Goal: Information Seeking & Learning: Learn about a topic

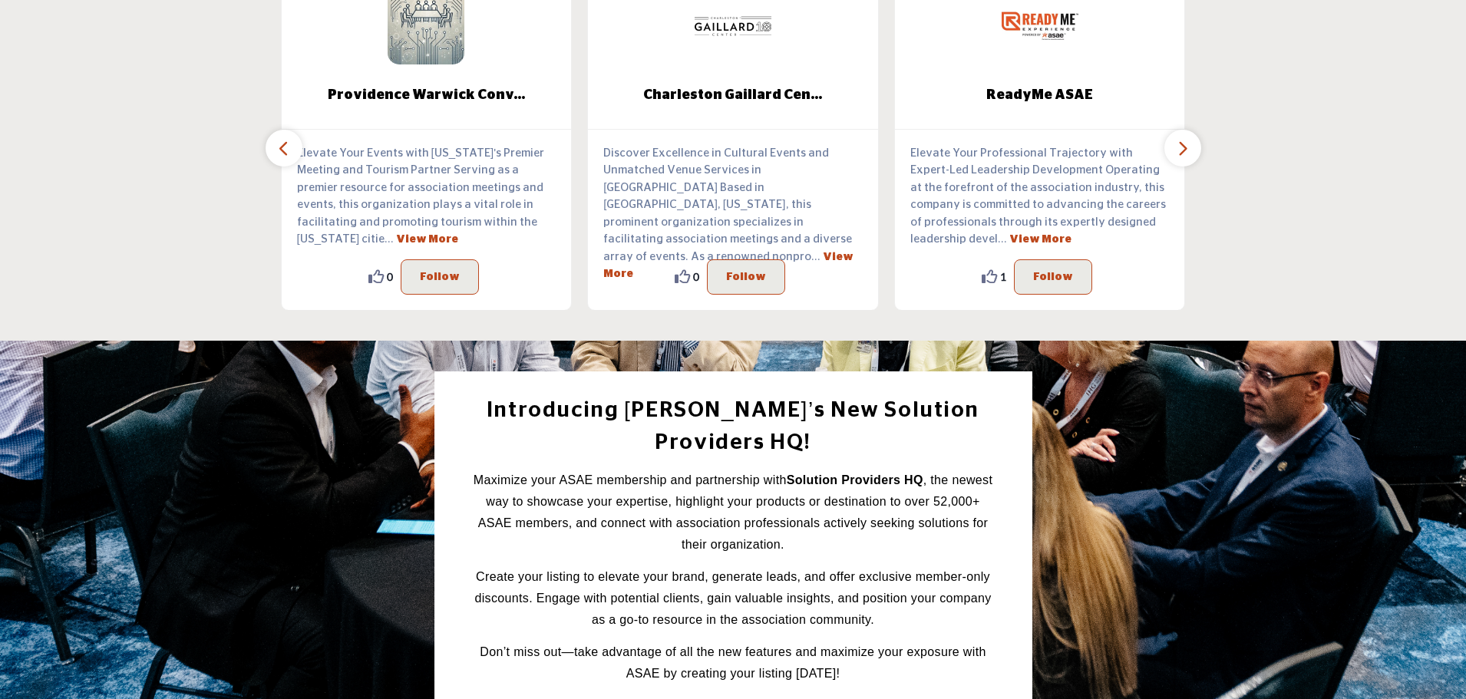
scroll to position [1746, 0]
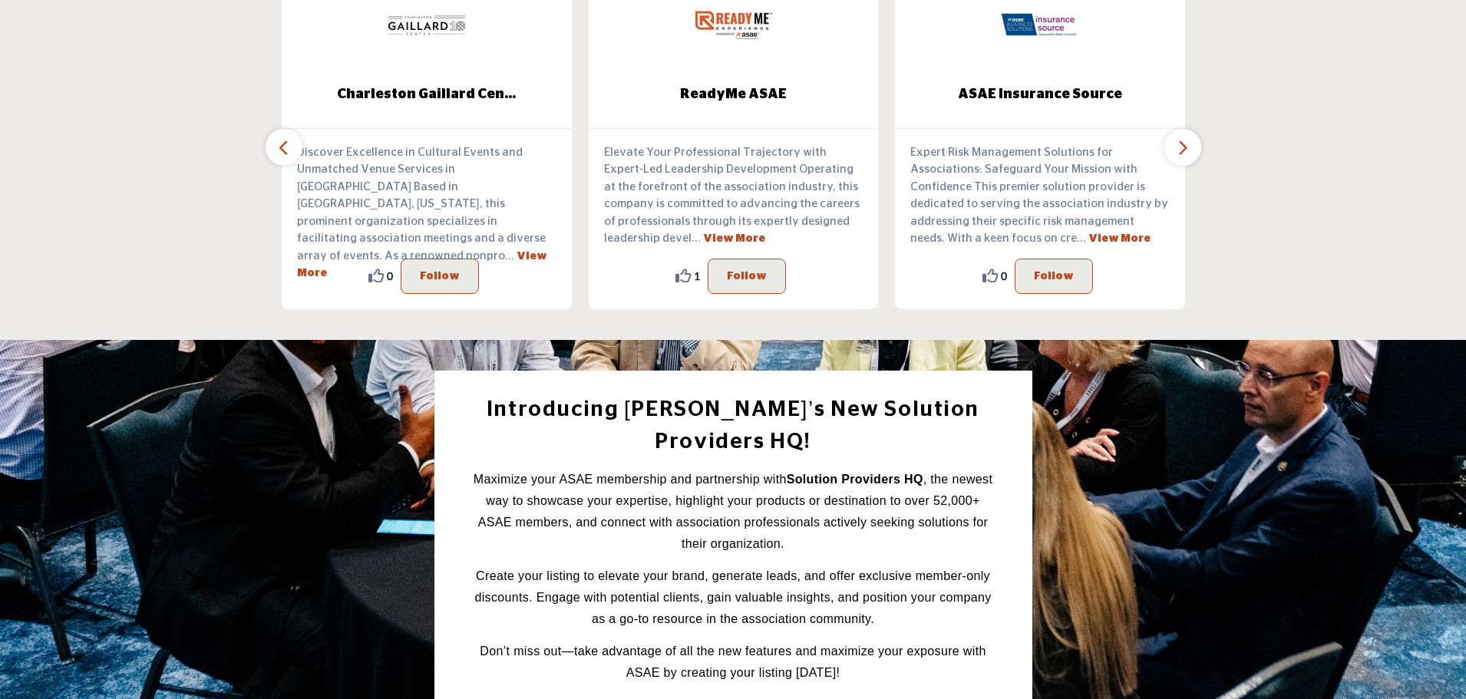
click at [281, 139] on icon "button" at bounding box center [284, 147] width 12 height 19
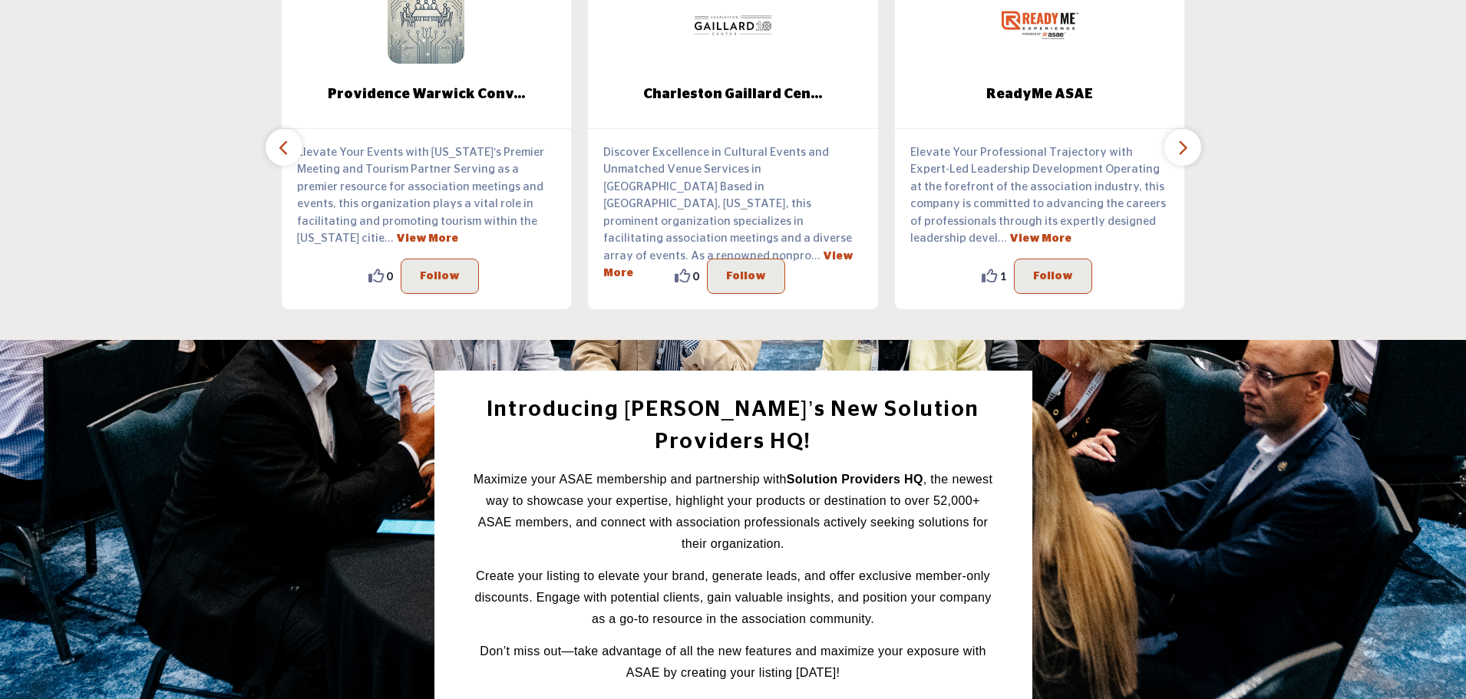
click at [281, 139] on icon "button" at bounding box center [284, 147] width 12 height 19
click at [282, 138] on icon "button" at bounding box center [284, 147] width 12 height 19
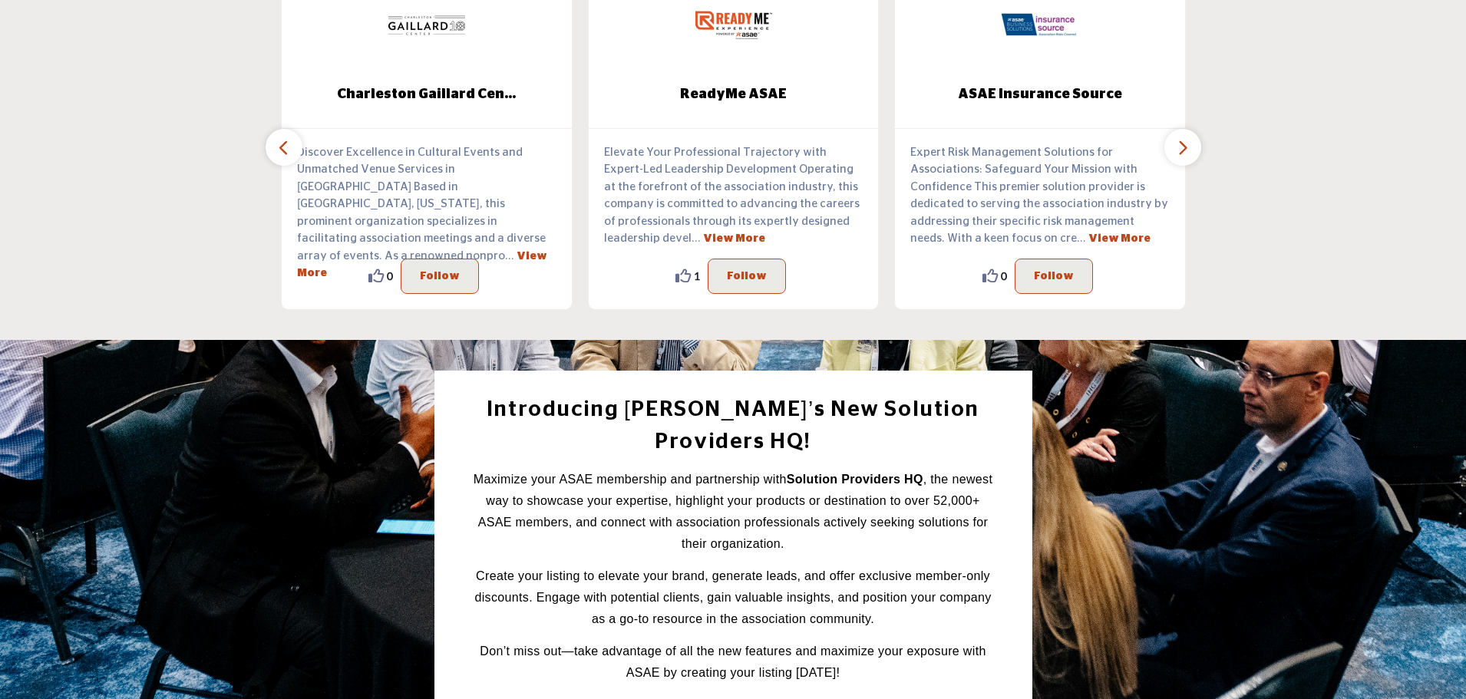
click at [282, 138] on icon "button" at bounding box center [284, 147] width 12 height 19
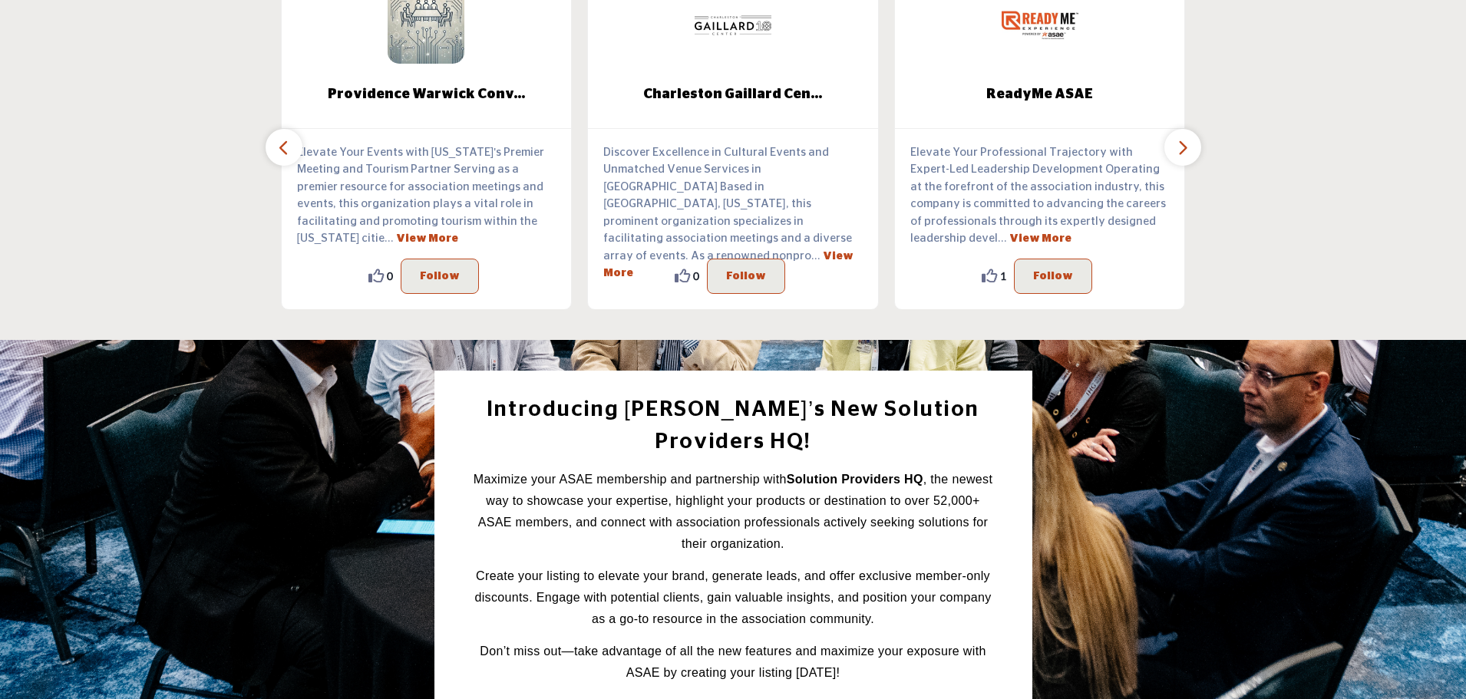
click at [283, 138] on icon "button" at bounding box center [284, 147] width 12 height 19
click at [286, 138] on icon "button" at bounding box center [284, 147] width 12 height 19
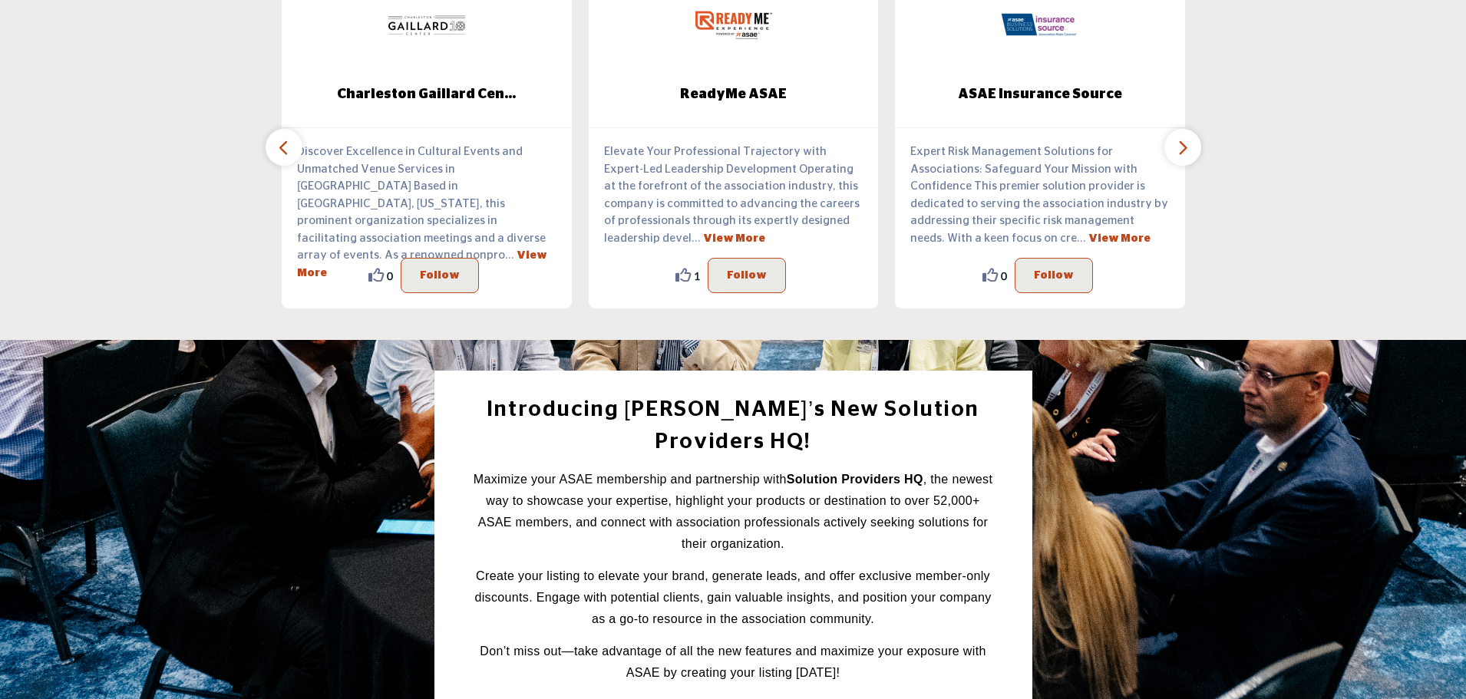
click at [1178, 144] on icon "button" at bounding box center [1183, 147] width 12 height 19
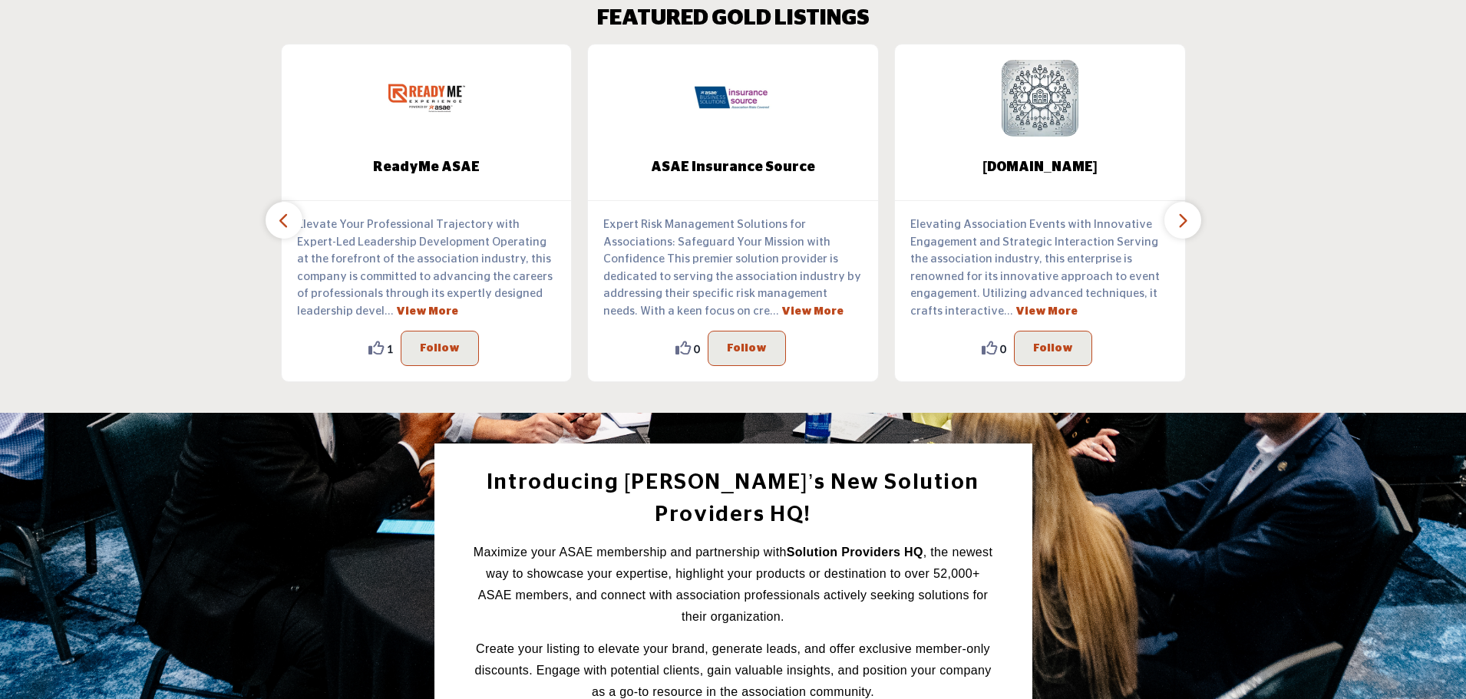
scroll to position [1593, 0]
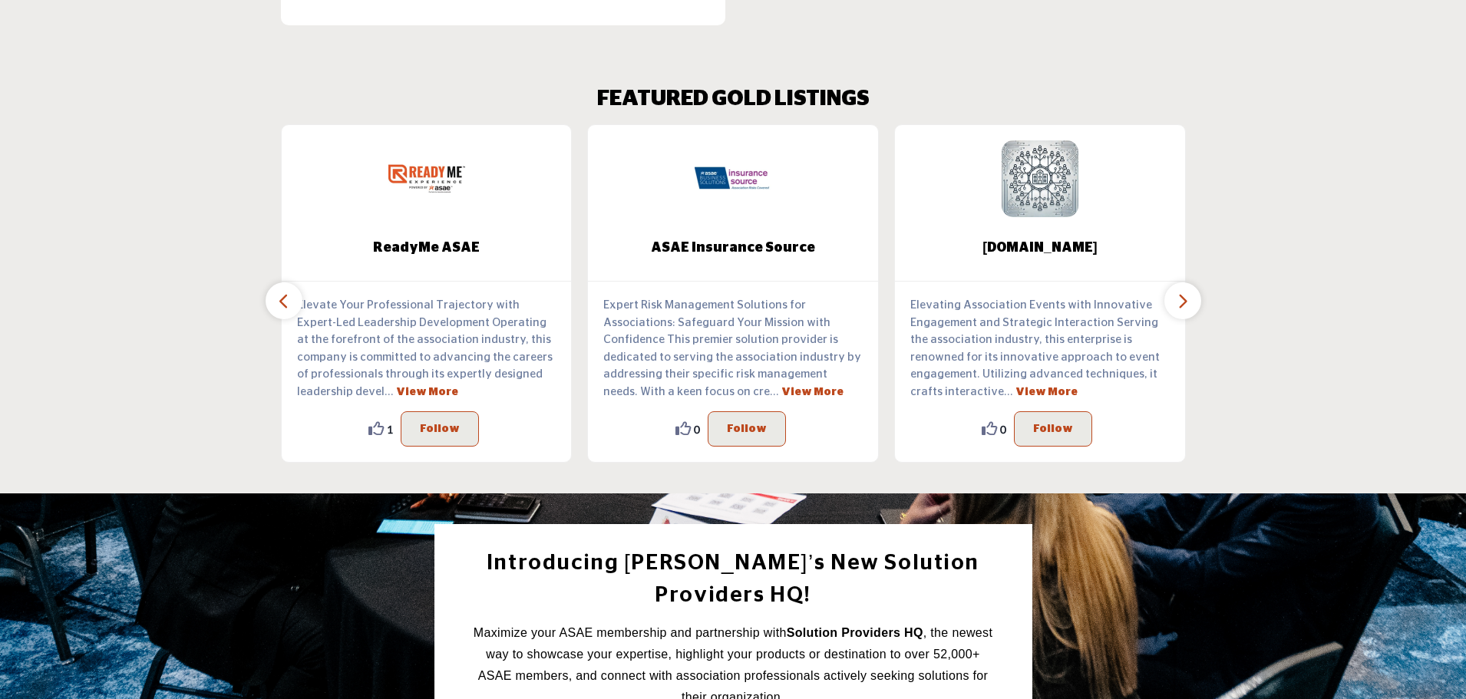
click at [1188, 294] on icon "button" at bounding box center [1183, 301] width 12 height 19
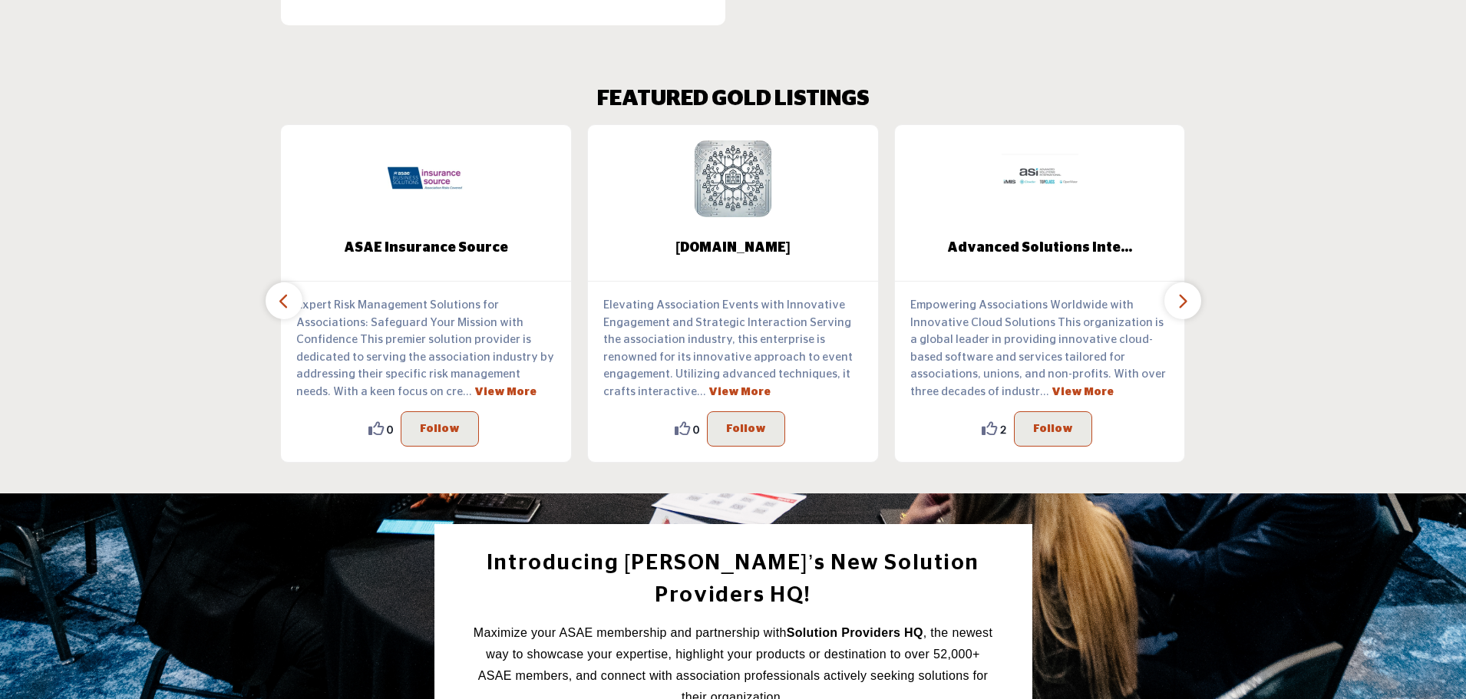
click at [1188, 294] on icon "button" at bounding box center [1183, 301] width 12 height 19
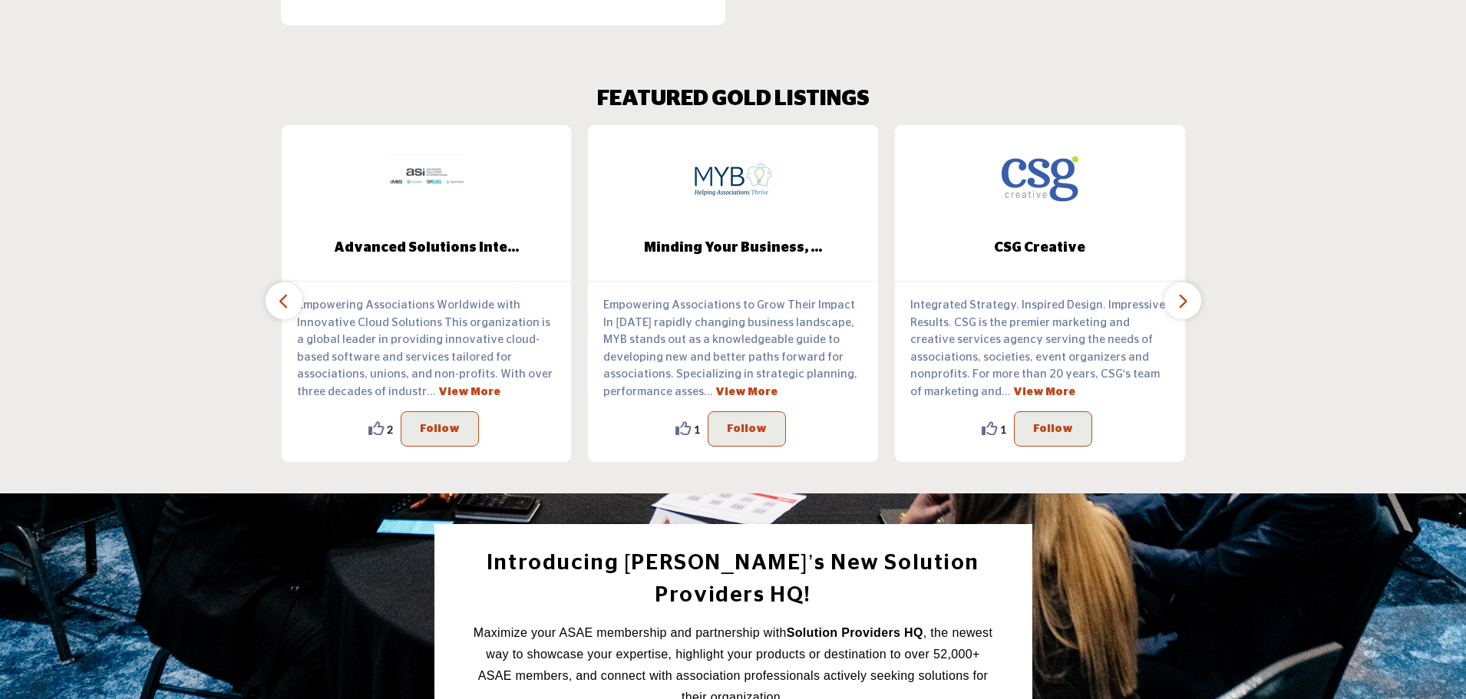
click at [1188, 294] on icon "button" at bounding box center [1183, 301] width 12 height 19
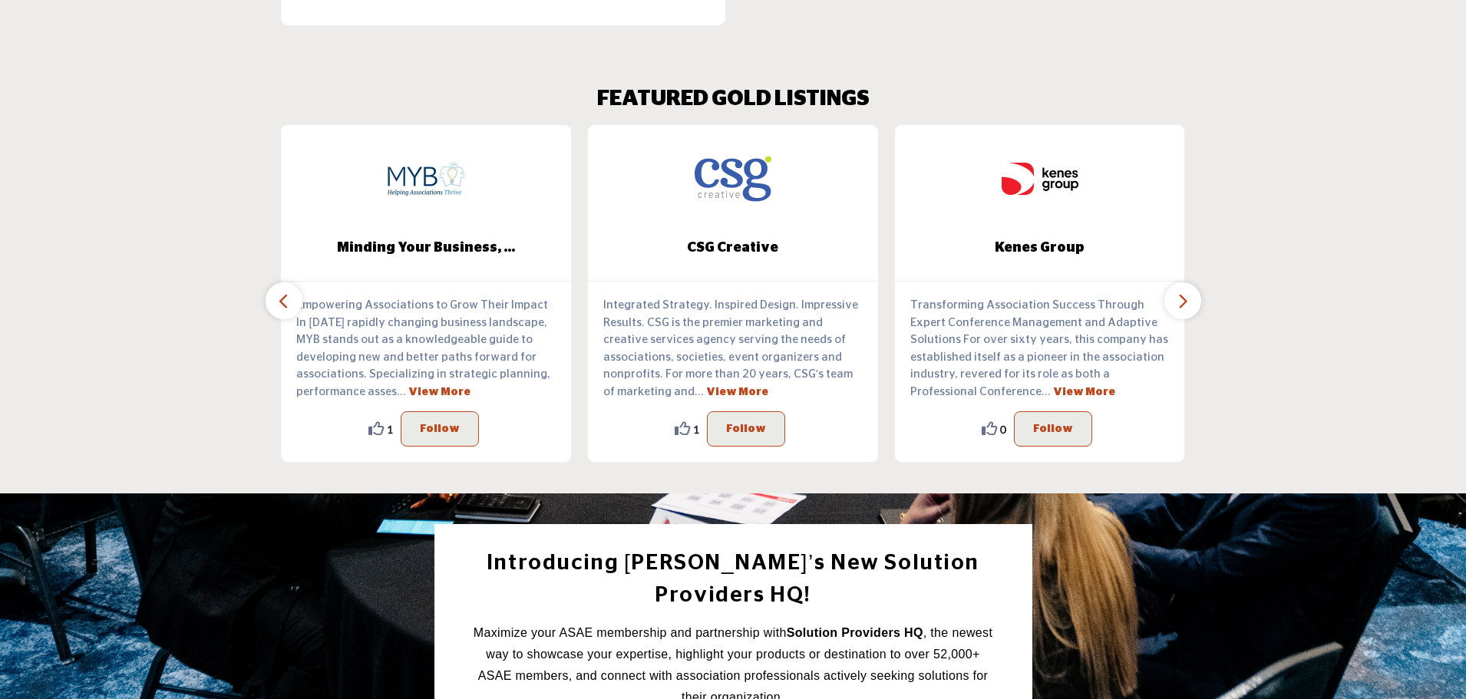
click at [1188, 294] on icon "button" at bounding box center [1183, 301] width 12 height 19
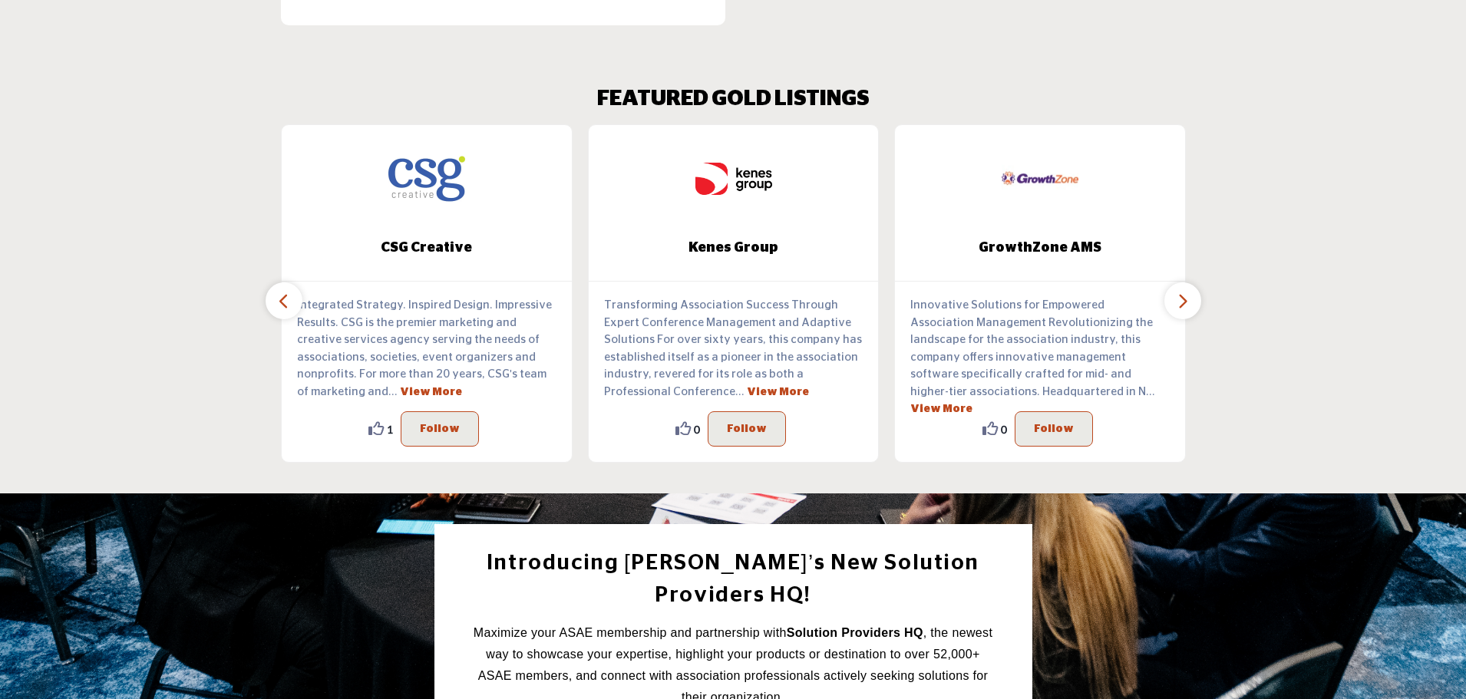
click at [1188, 294] on icon "button" at bounding box center [1183, 301] width 12 height 19
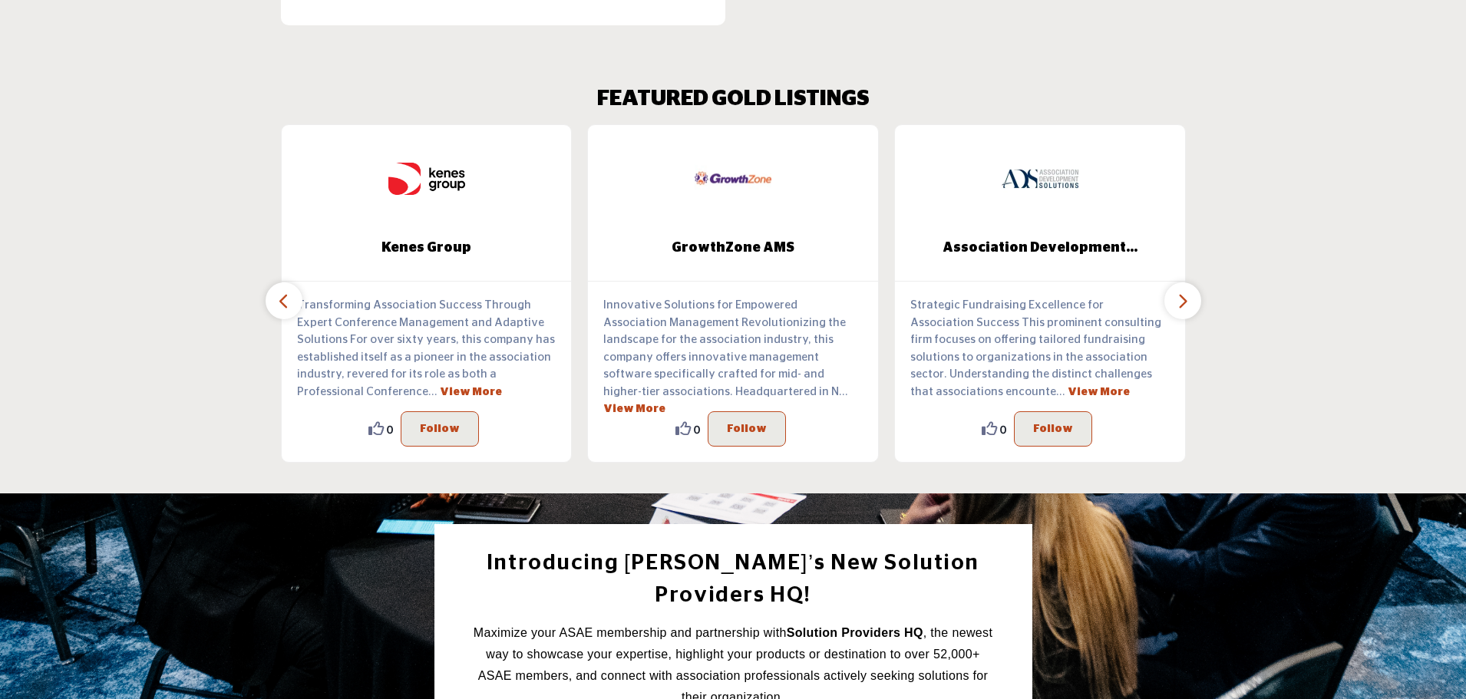
click at [1188, 294] on icon "button" at bounding box center [1183, 301] width 12 height 19
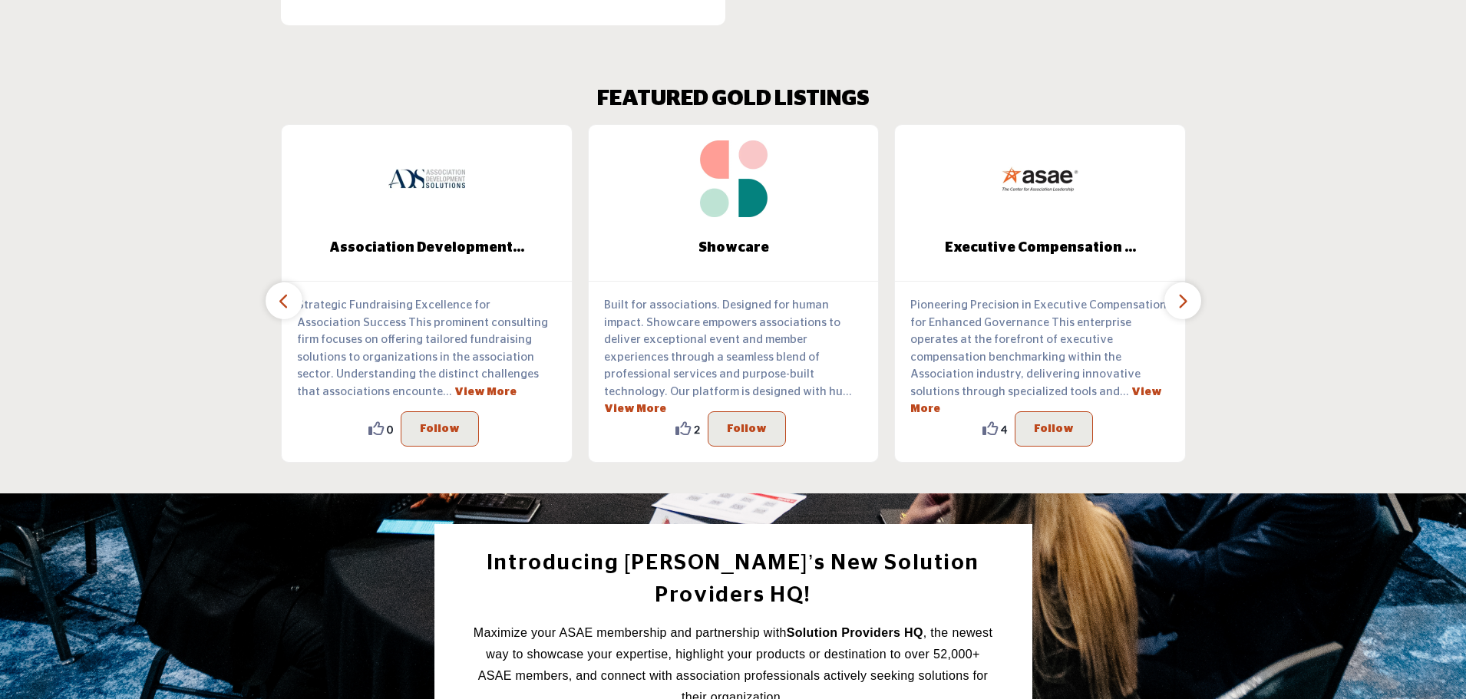
click at [1188, 294] on icon "button" at bounding box center [1183, 301] width 12 height 19
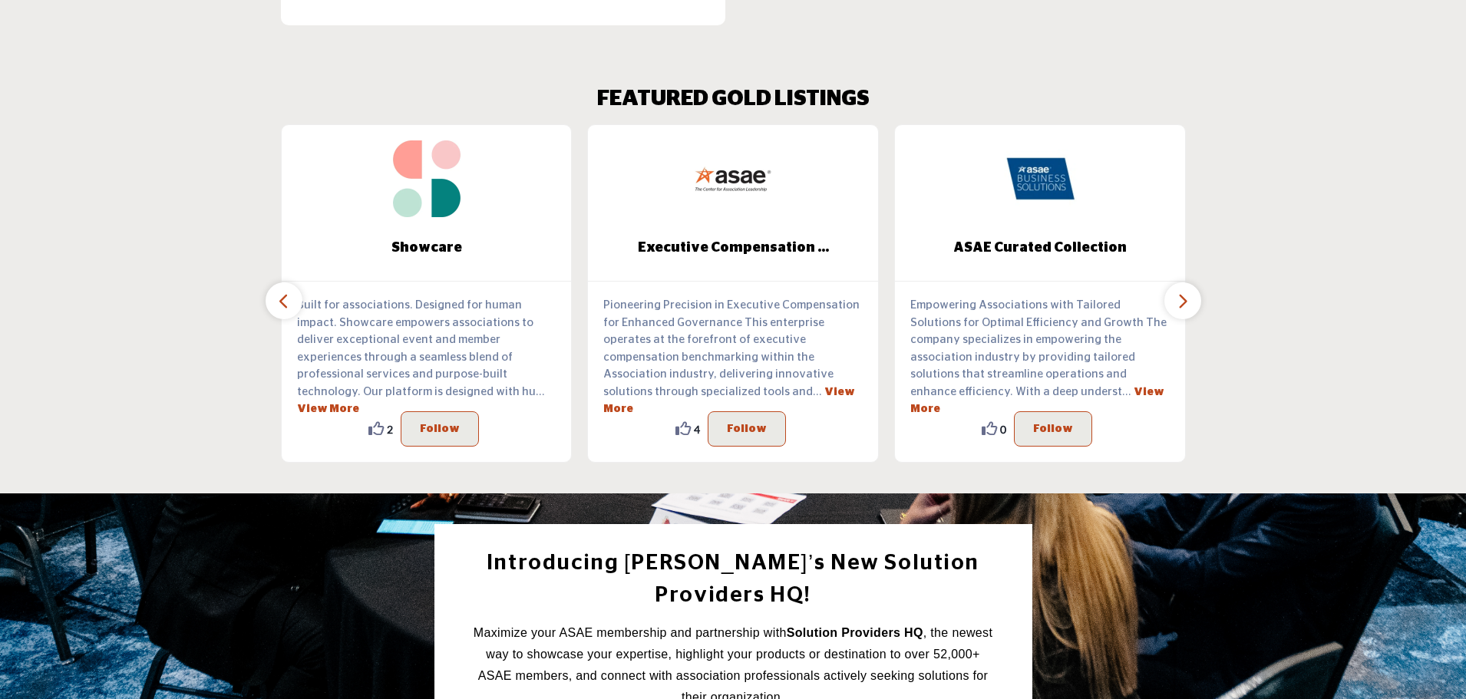
click at [1188, 294] on icon "button" at bounding box center [1183, 301] width 12 height 19
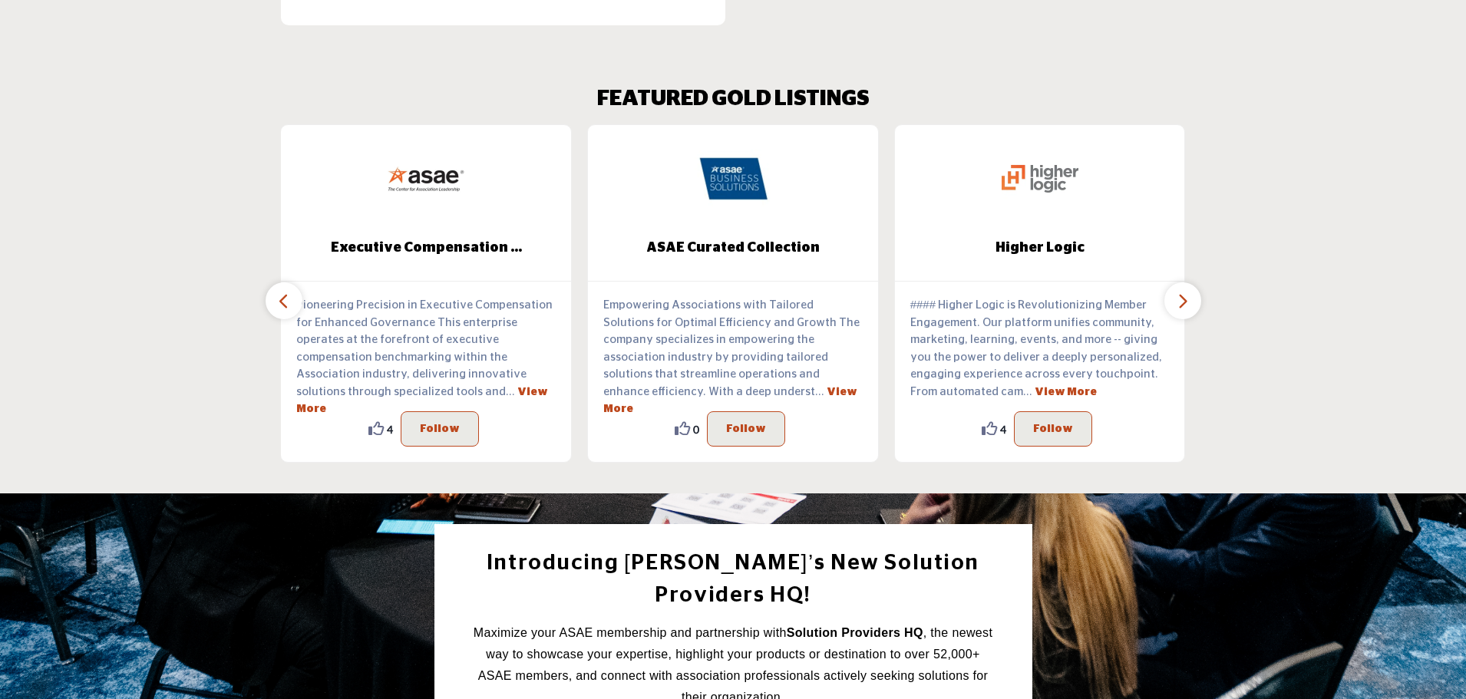
click at [1188, 295] on icon "button" at bounding box center [1183, 301] width 12 height 19
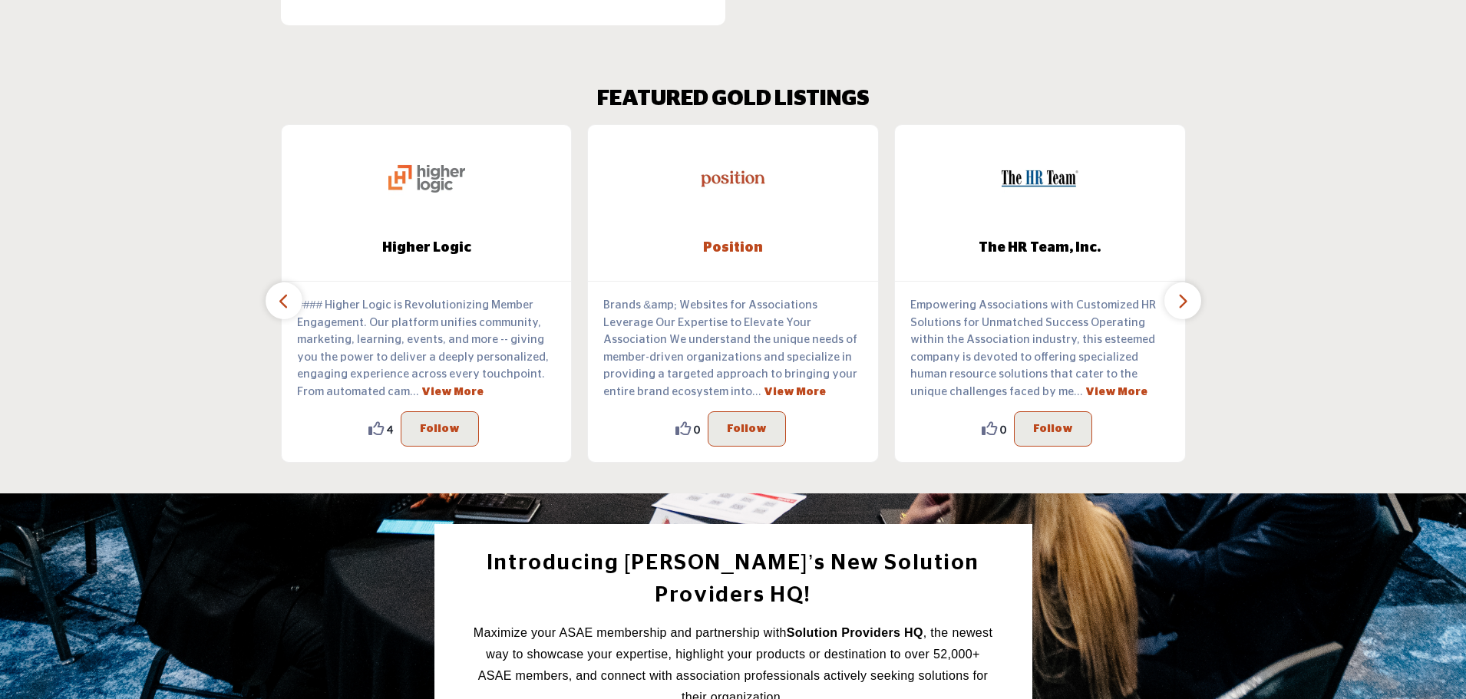
click at [748, 246] on span "Position" at bounding box center [733, 248] width 244 height 20
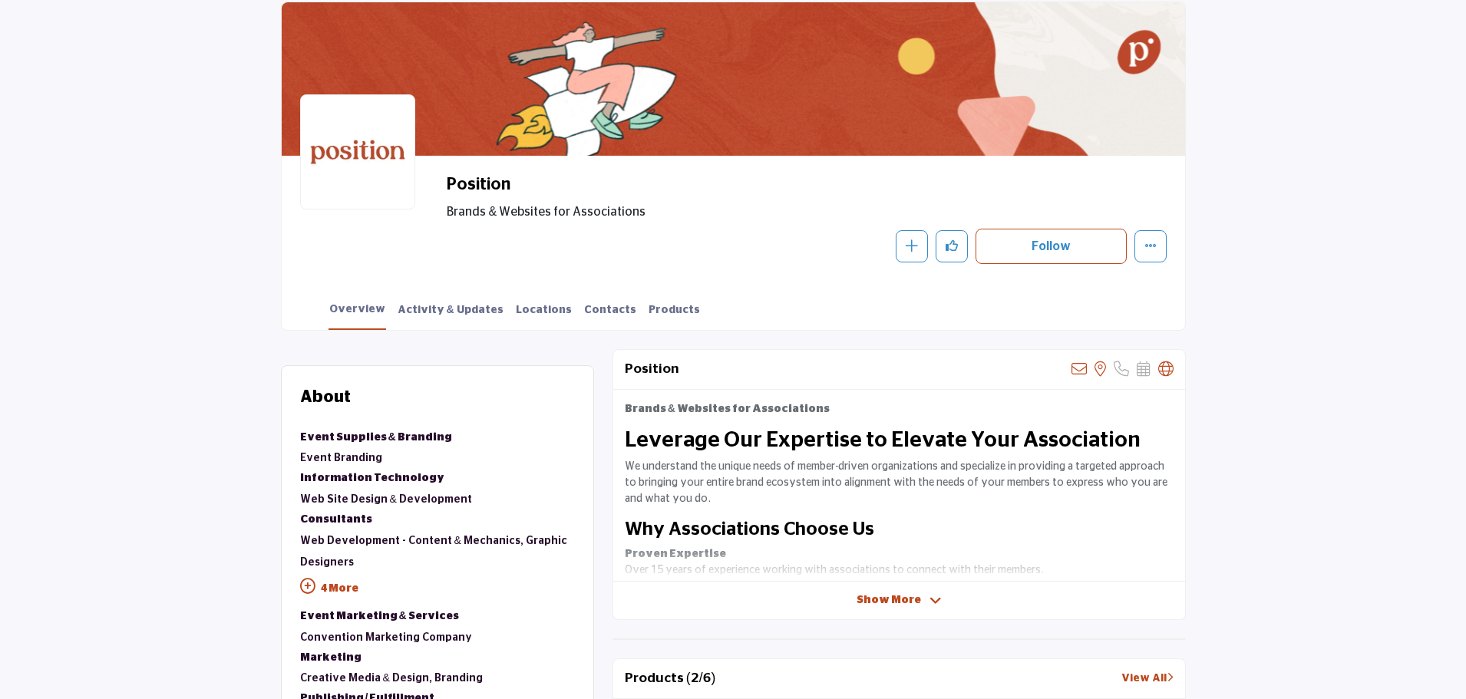
scroll to position [230, 0]
click at [1164, 367] on icon at bounding box center [1165, 368] width 15 height 15
